Goal: Task Accomplishment & Management: Use online tool/utility

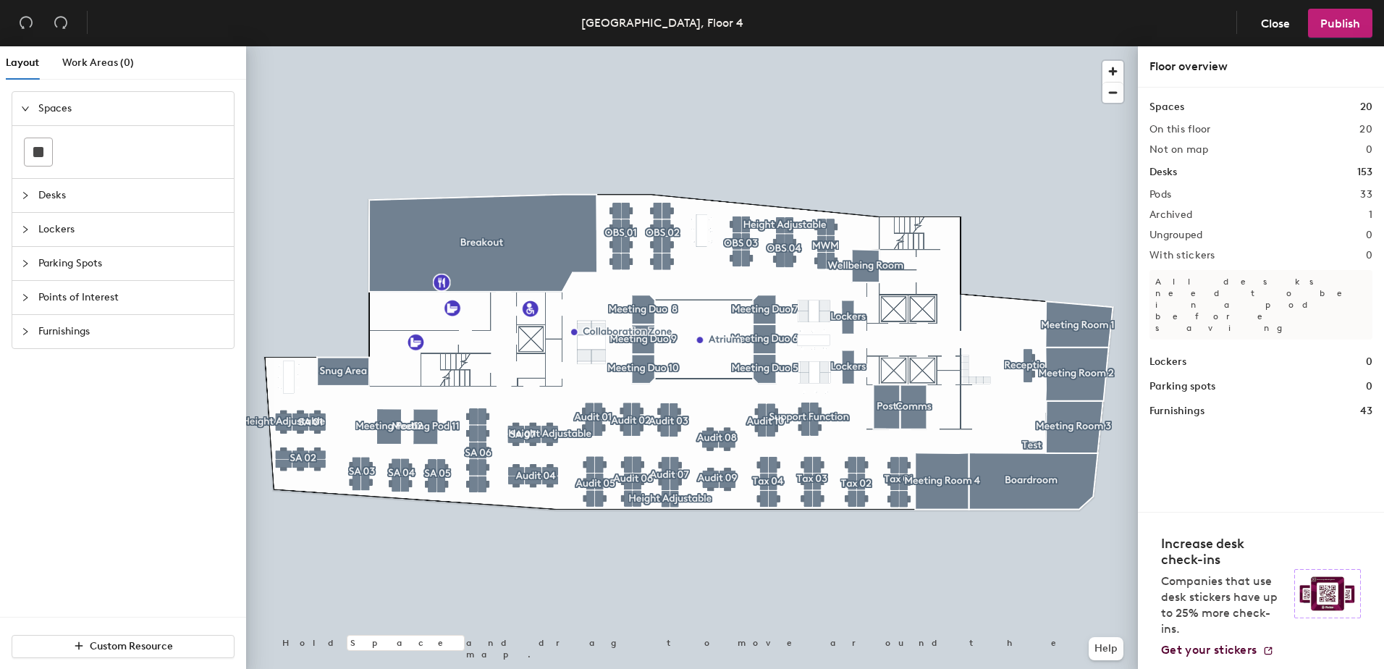
click at [24, 305] on div at bounding box center [29, 298] width 17 height 16
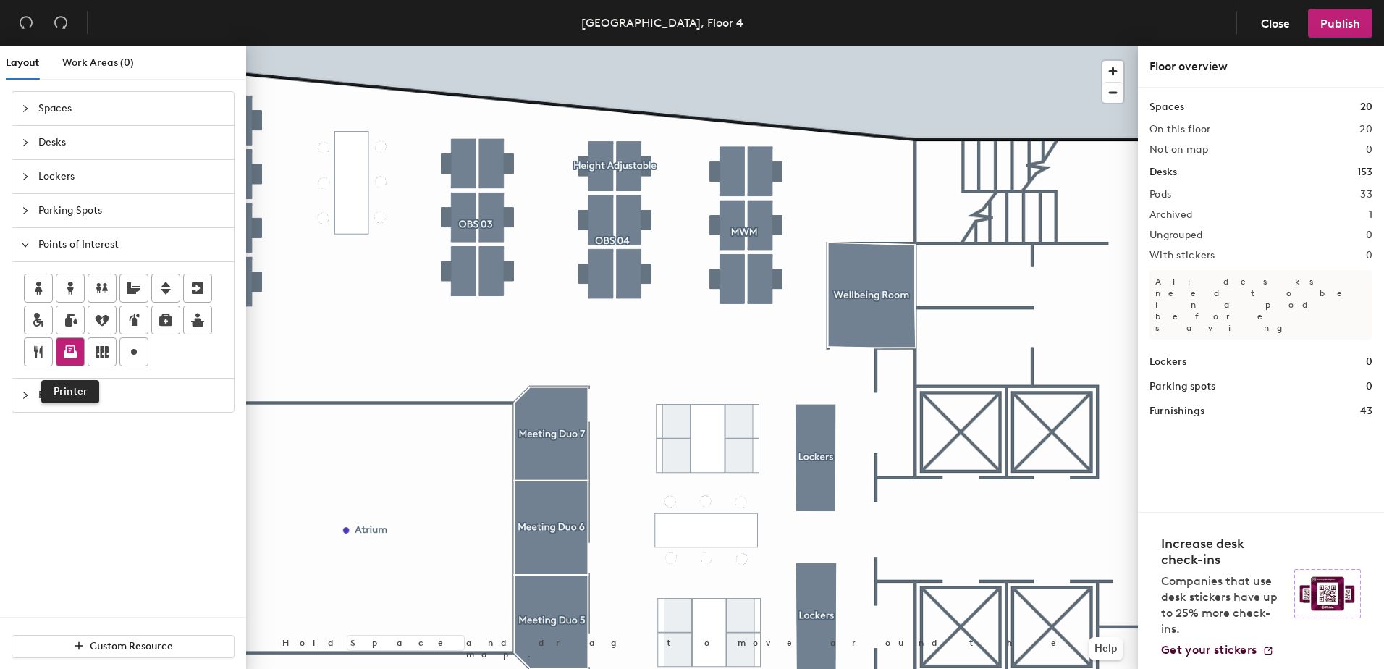
click at [66, 354] on icon at bounding box center [70, 349] width 9 height 9
click at [933, 265] on span "Done" at bounding box center [925, 263] width 43 height 25
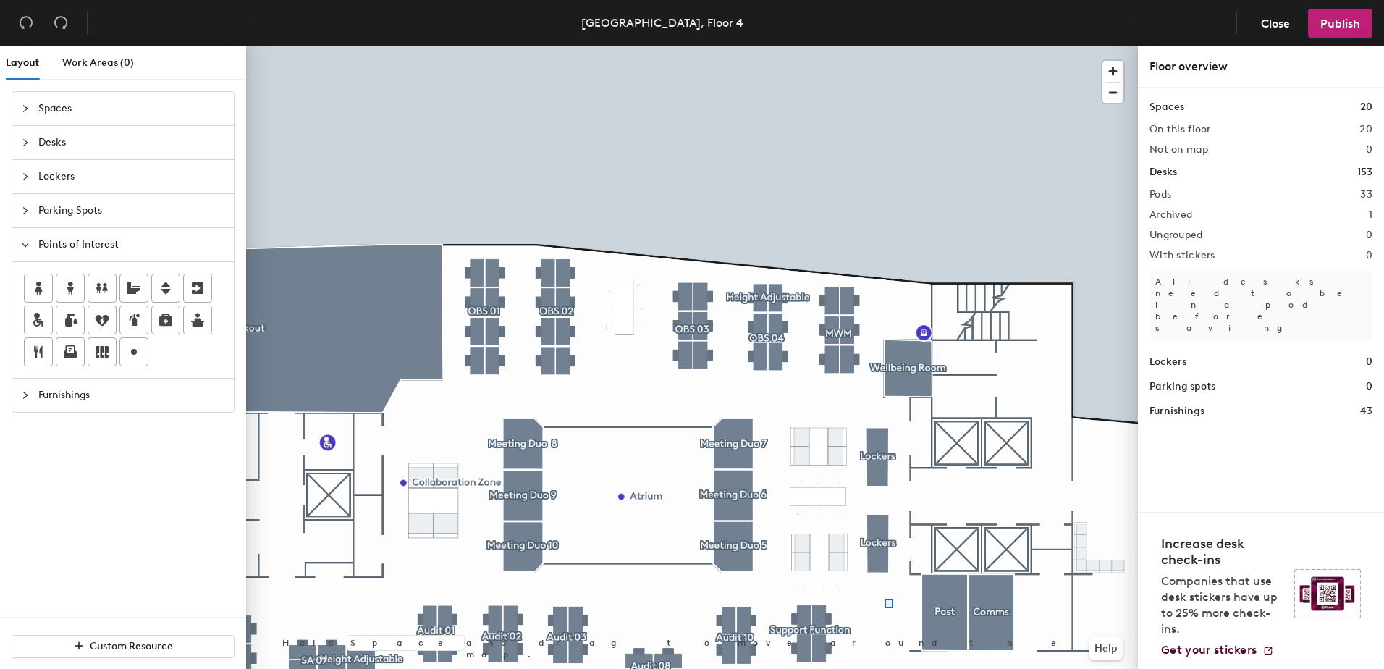
click at [885, 46] on div at bounding box center [692, 46] width 892 height 0
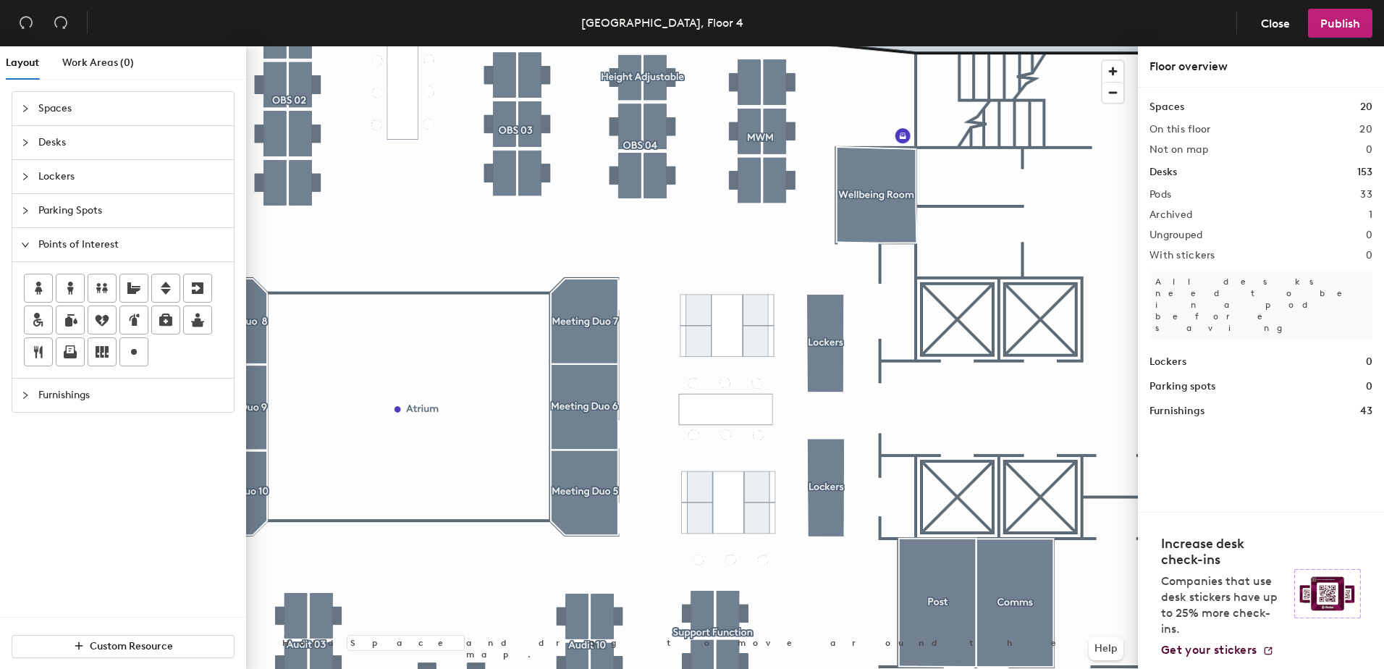
click at [838, 46] on div at bounding box center [692, 46] width 892 height 0
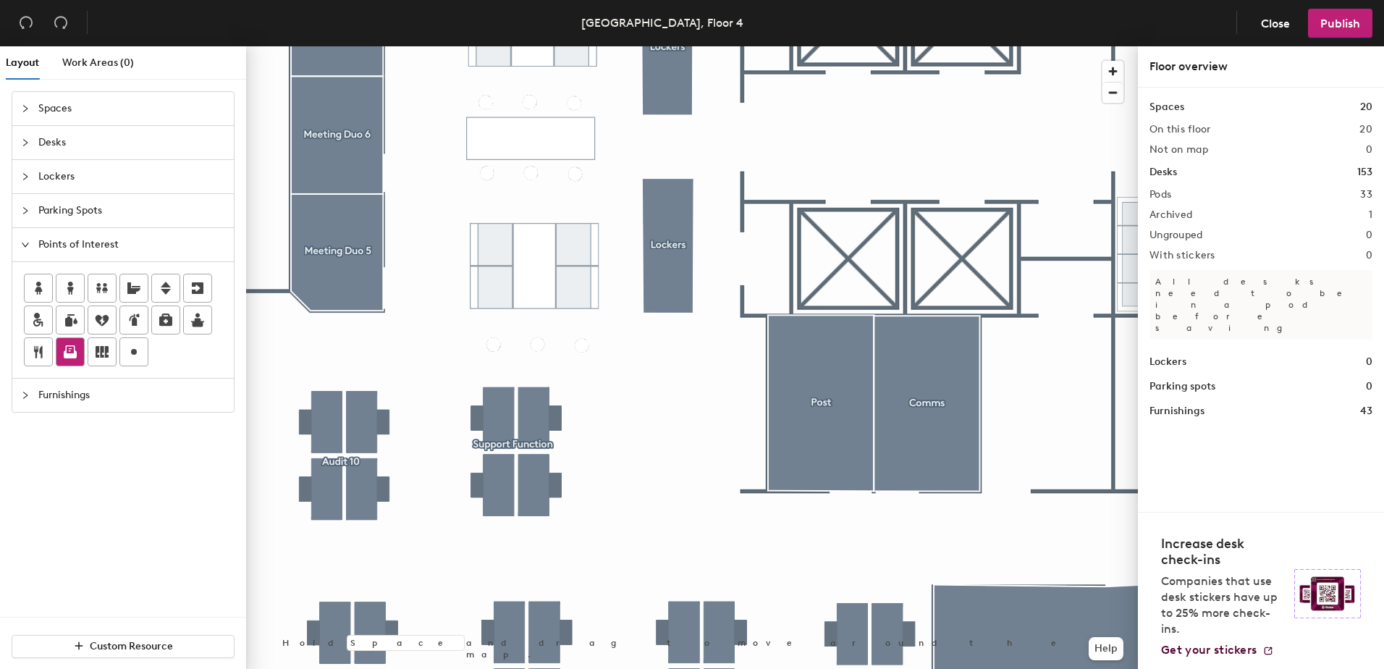
click at [69, 357] on icon at bounding box center [70, 354] width 13 height 8
click at [885, 361] on span "Done" at bounding box center [879, 362] width 43 height 25
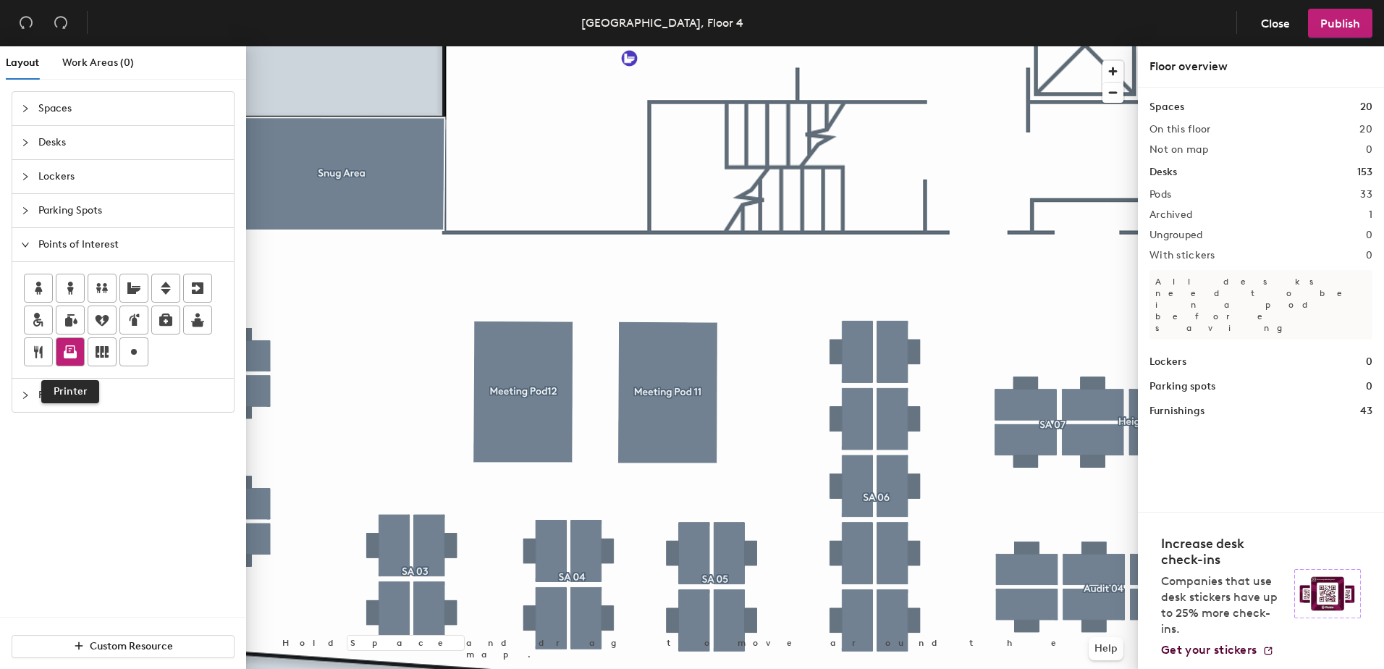
click at [69, 353] on icon at bounding box center [70, 349] width 9 height 9
click at [617, 421] on span "Done" at bounding box center [620, 425] width 43 height 25
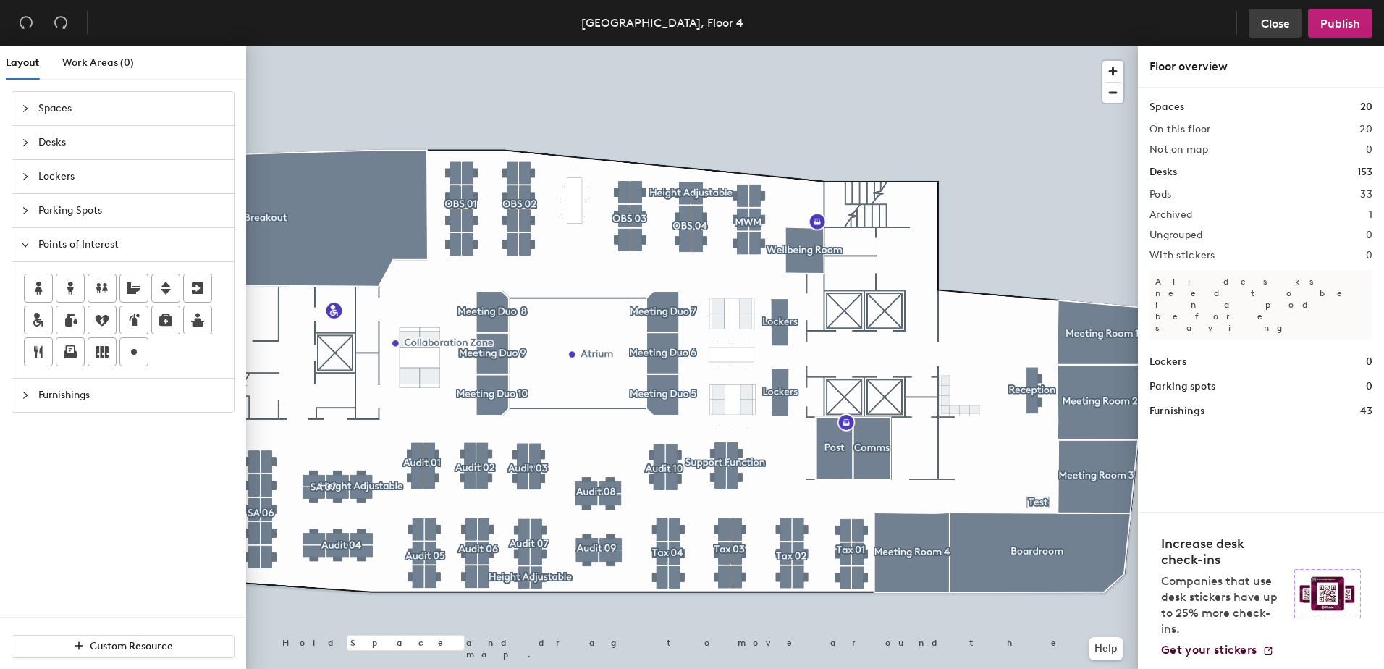
click at [1284, 27] on span "Close" at bounding box center [1275, 24] width 29 height 14
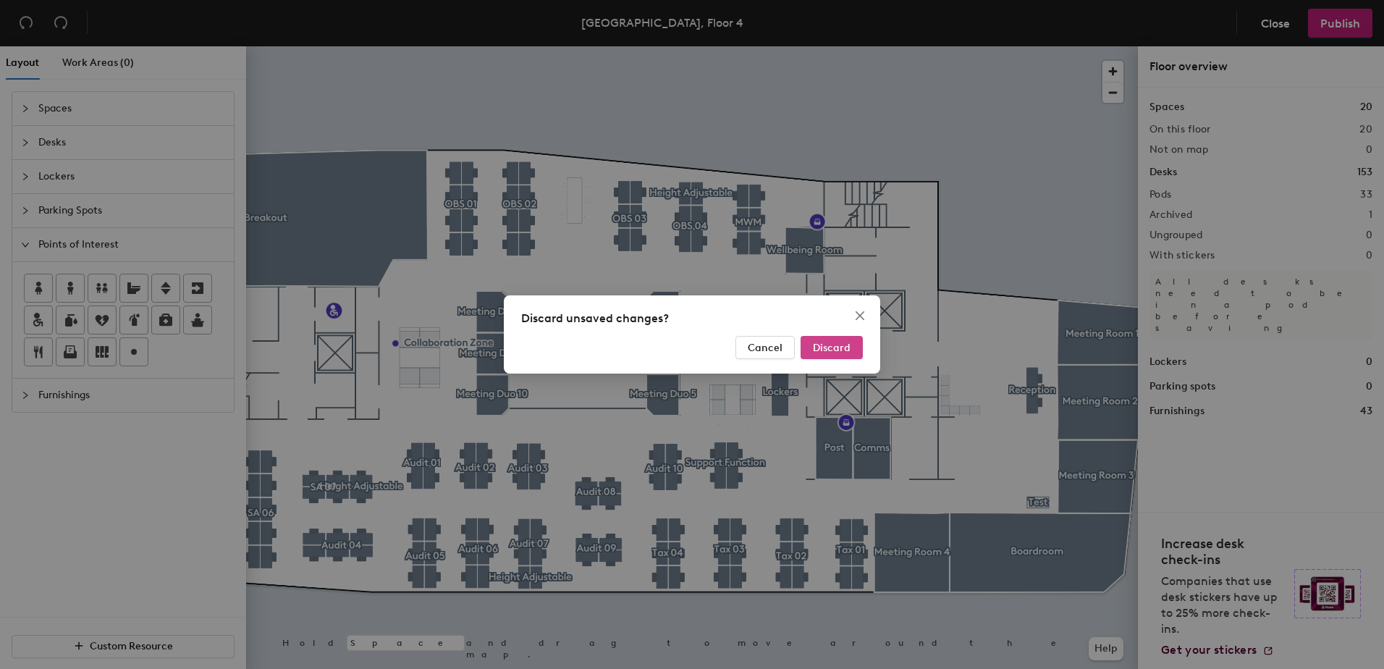
click at [836, 353] on span "Discard" at bounding box center [832, 348] width 38 height 12
